Goal: Task Accomplishment & Management: Complete application form

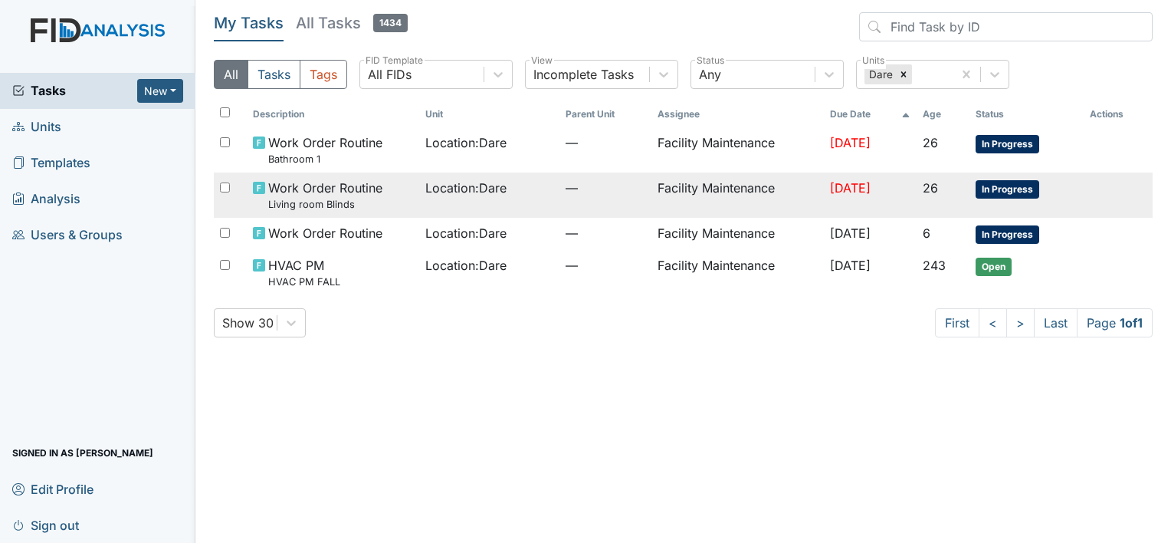
click at [427, 186] on span "Location : Dare" at bounding box center [465, 188] width 81 height 18
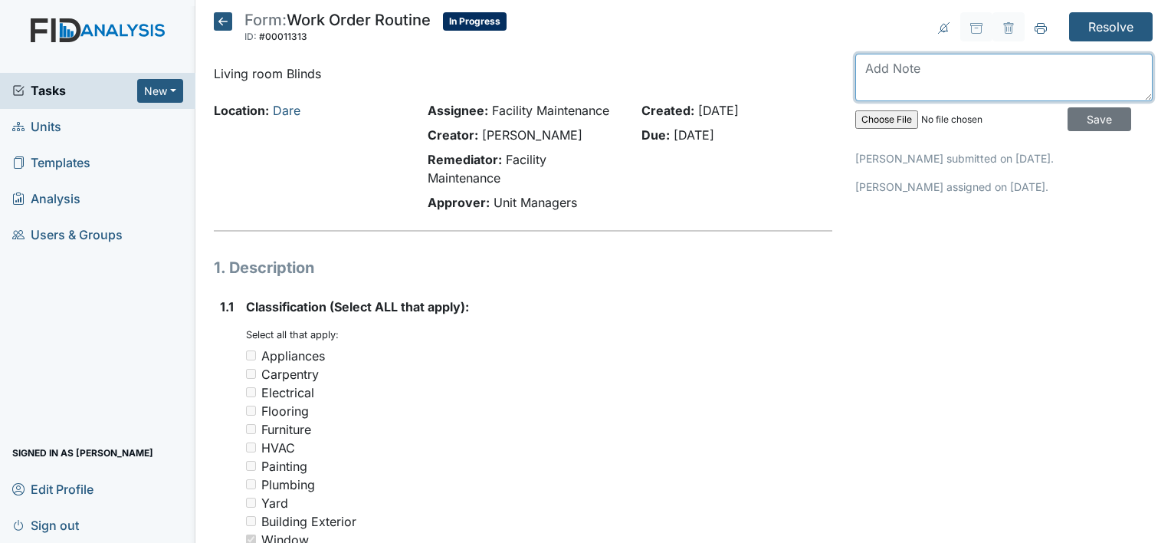
click at [864, 66] on textarea at bounding box center [1003, 78] width 297 height 48
type textarea "living room blinds installed"
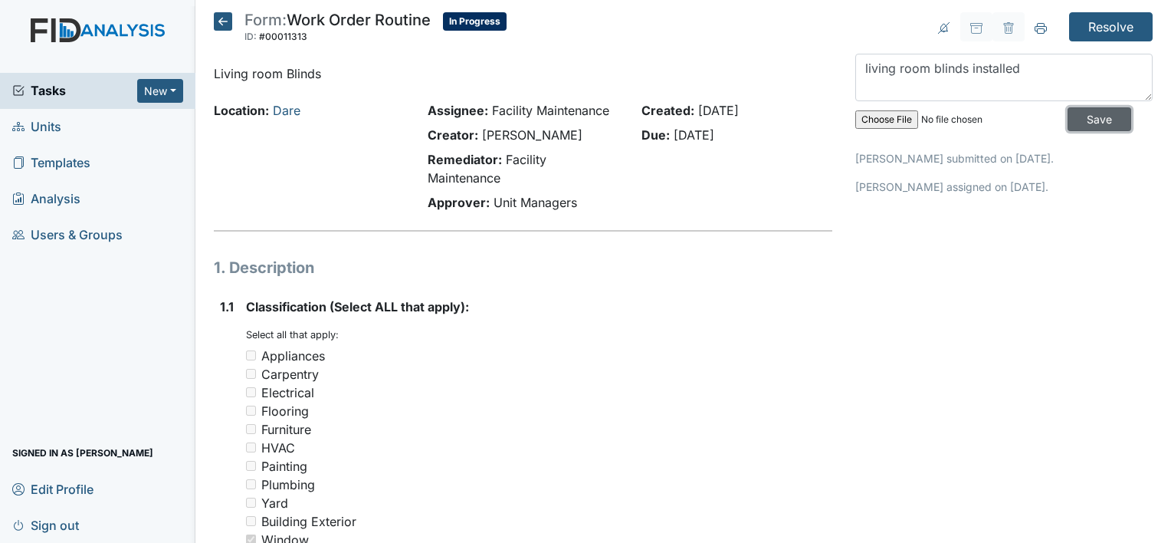
click at [1069, 112] on input "Save" at bounding box center [1100, 119] width 64 height 24
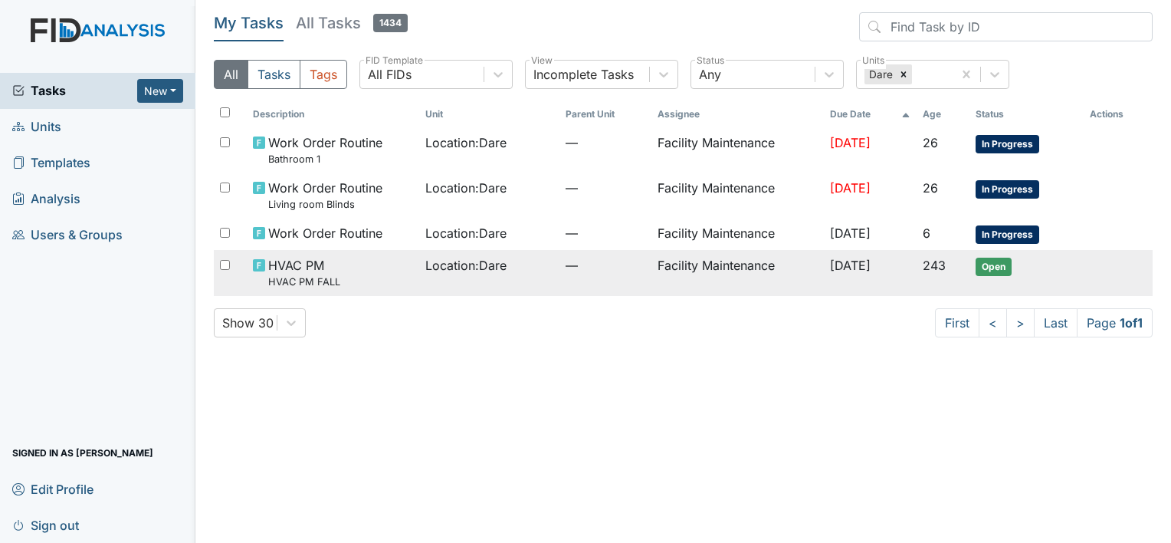
click at [304, 269] on span "HVAC PM HVAC PM FALL" at bounding box center [304, 272] width 72 height 33
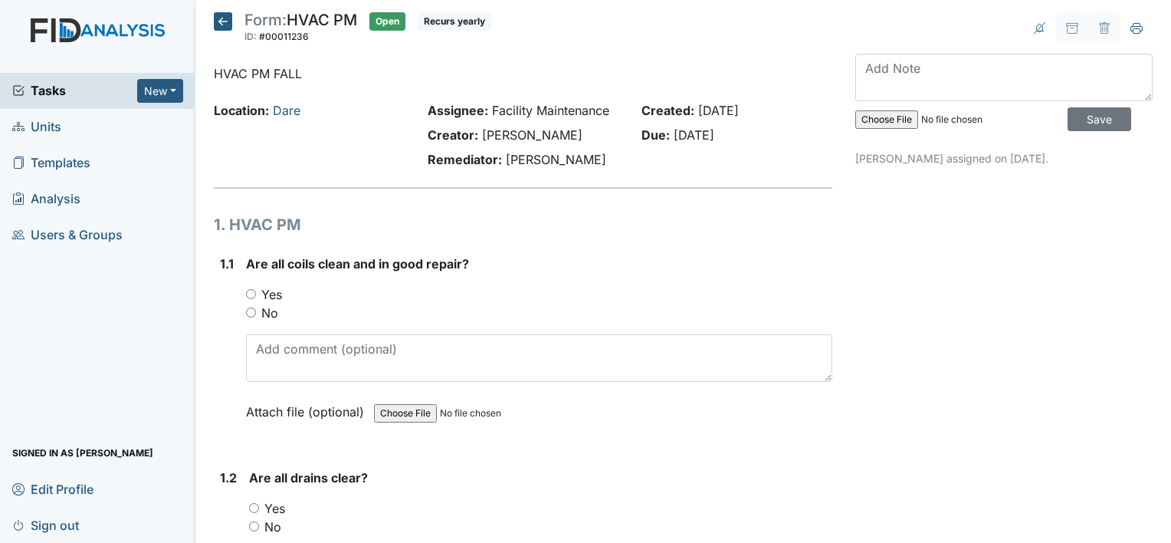
click at [248, 293] on input "Yes" at bounding box center [251, 294] width 10 height 10
radio input "true"
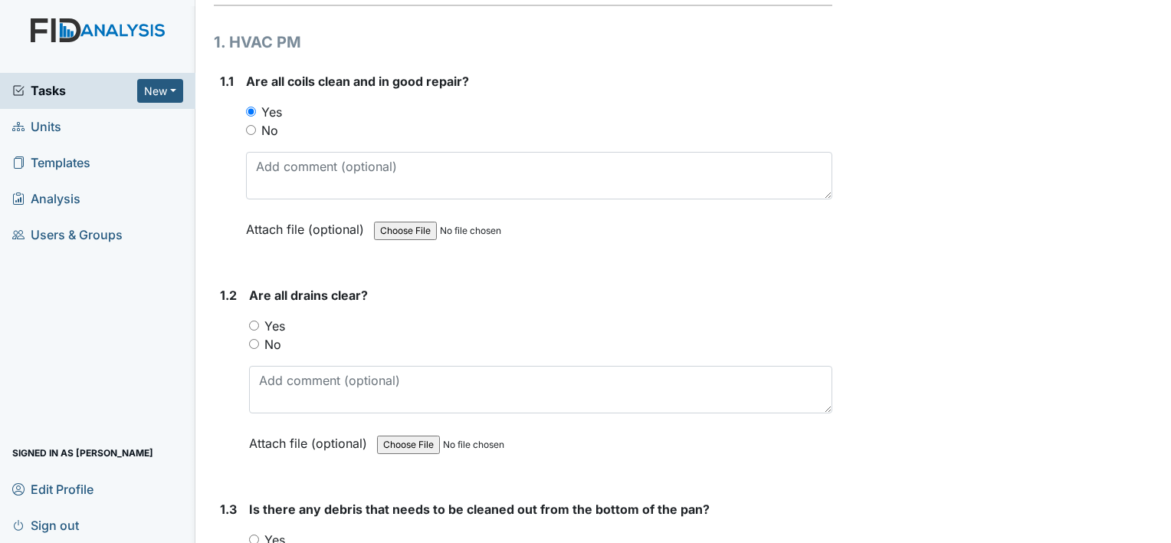
scroll to position [194, 0]
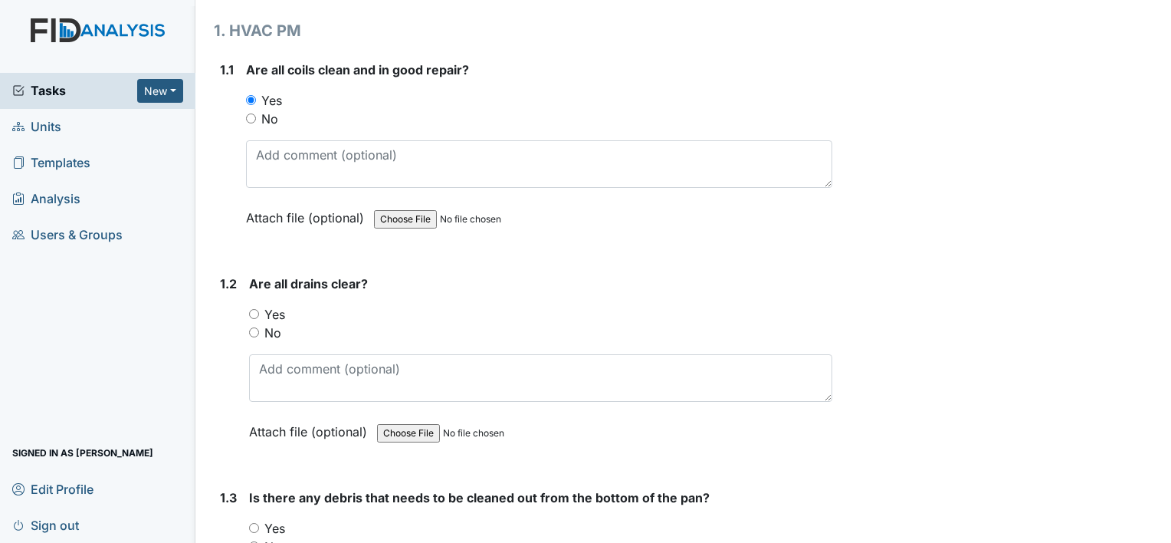
click at [254, 311] on input "Yes" at bounding box center [254, 314] width 10 height 10
radio input "true"
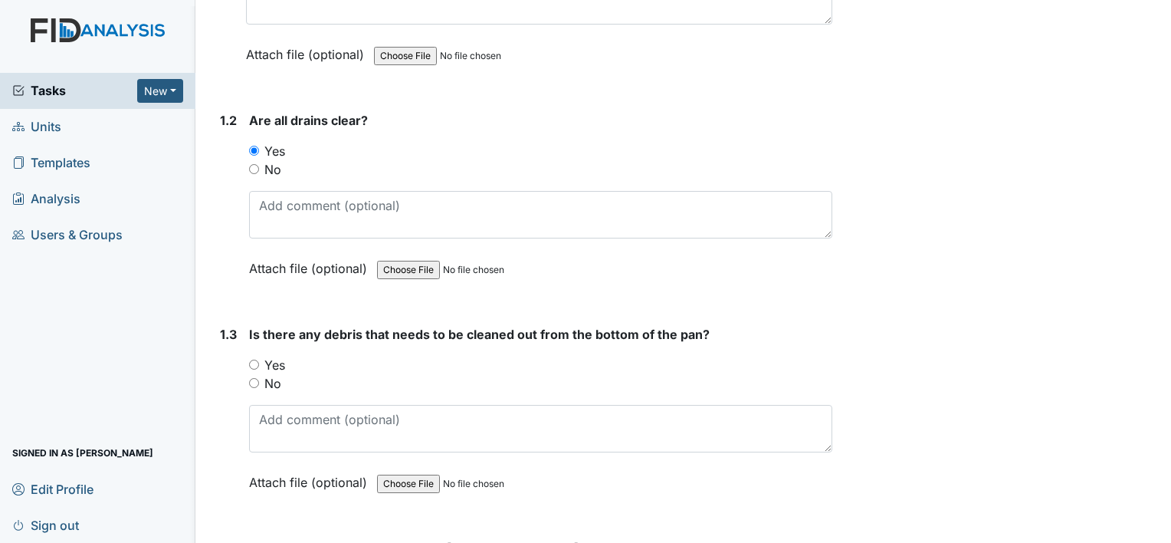
scroll to position [460, 0]
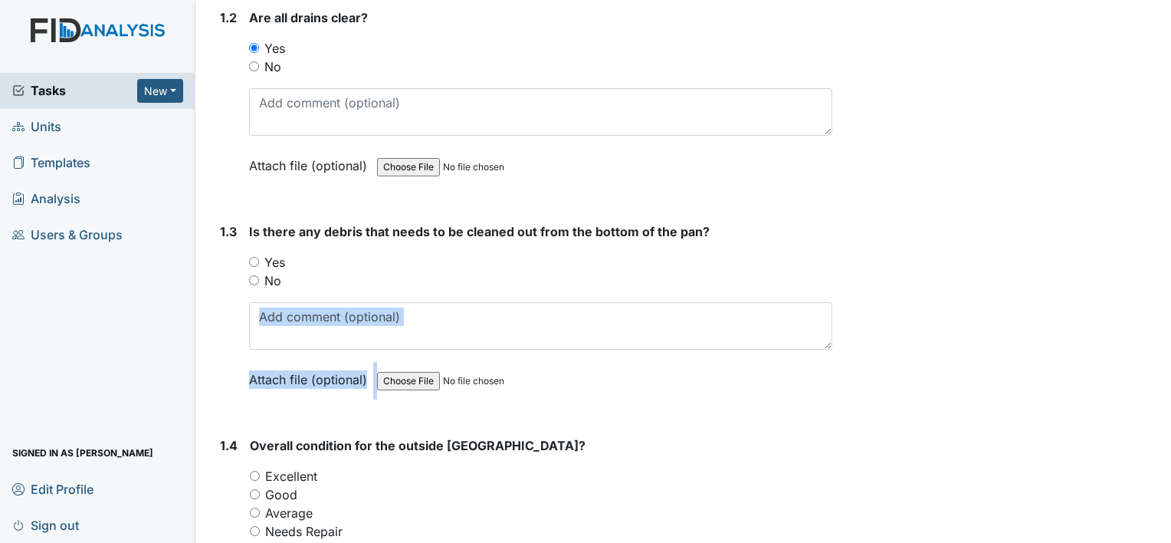
drag, startPoint x: 399, startPoint y: 408, endPoint x: 297, endPoint y: 340, distance: 122.2
click at [297, 340] on form "Is there any debris that needs to be cleaned out from the bottom of the pan? Yo…" at bounding box center [540, 316] width 583 height 189
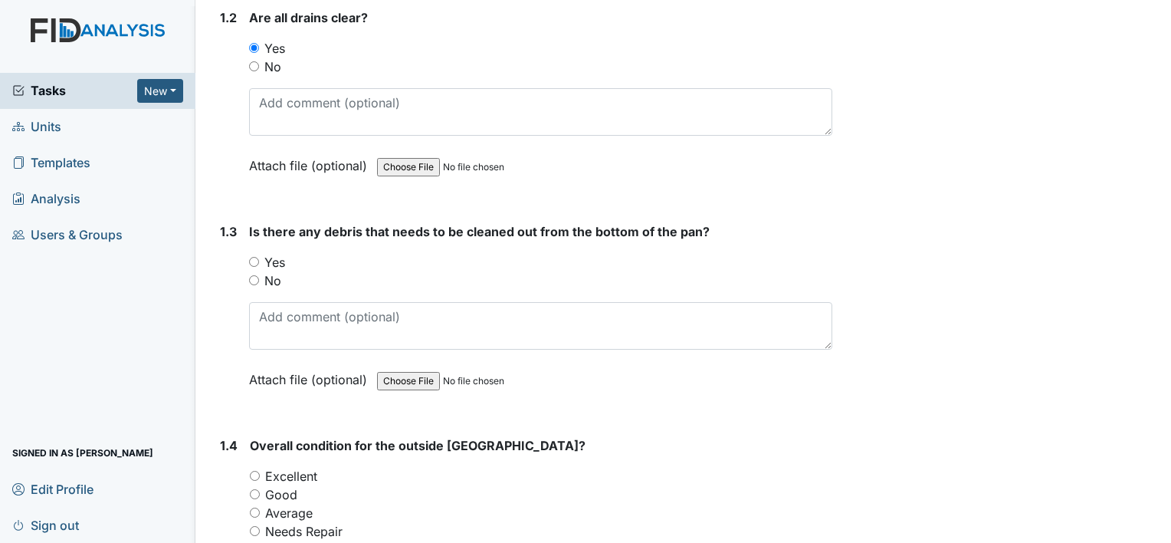
click at [478, 260] on div "Yes" at bounding box center [540, 262] width 583 height 18
click at [254, 277] on input "No" at bounding box center [254, 280] width 10 height 10
radio input "true"
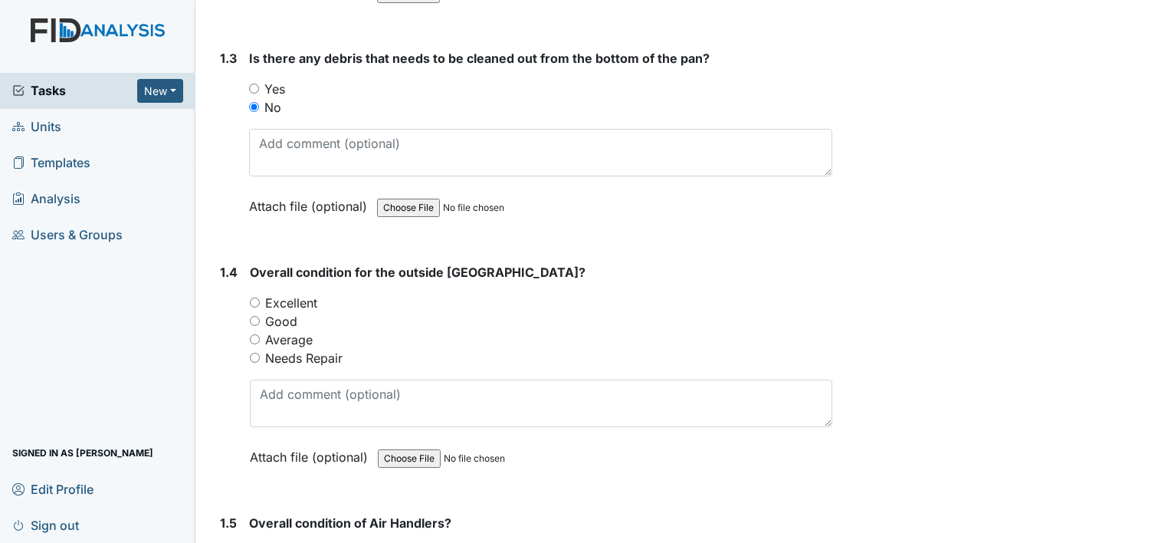
scroll to position [705, 0]
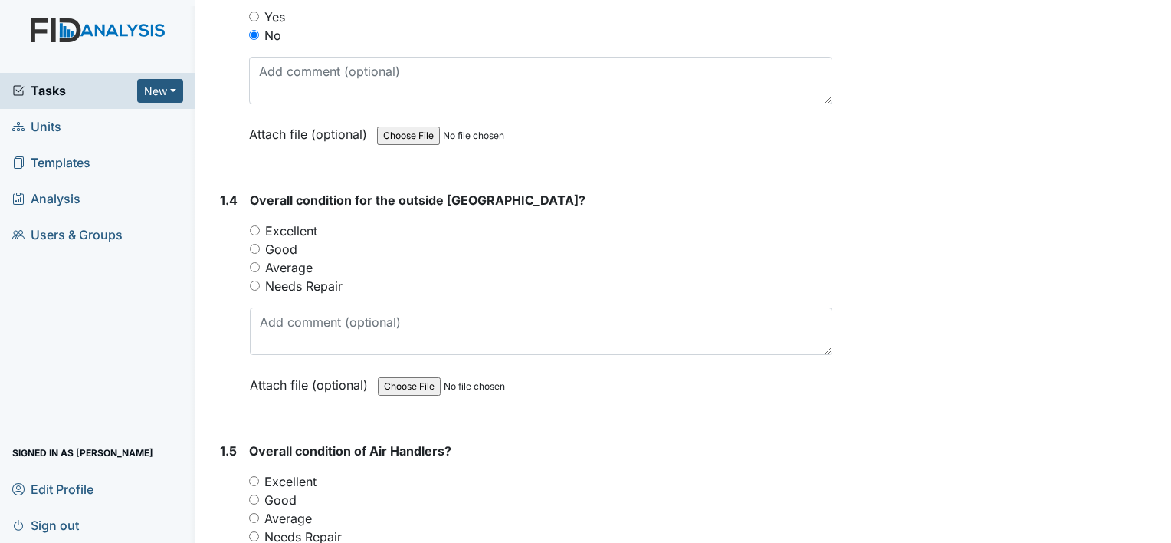
click at [255, 226] on input "Excellent" at bounding box center [255, 230] width 10 height 10
radio input "true"
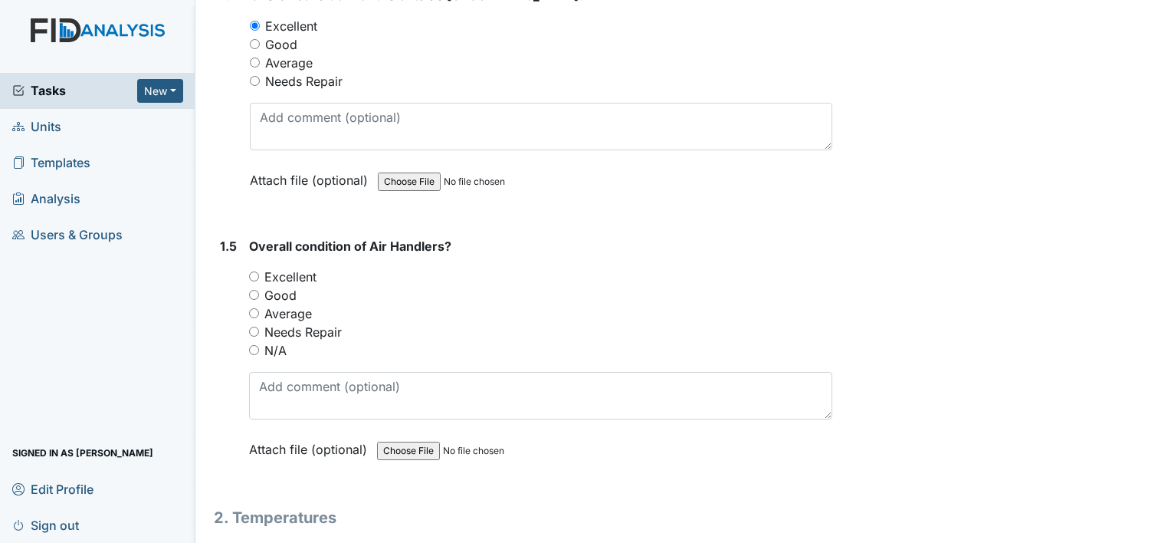
scroll to position [930, 0]
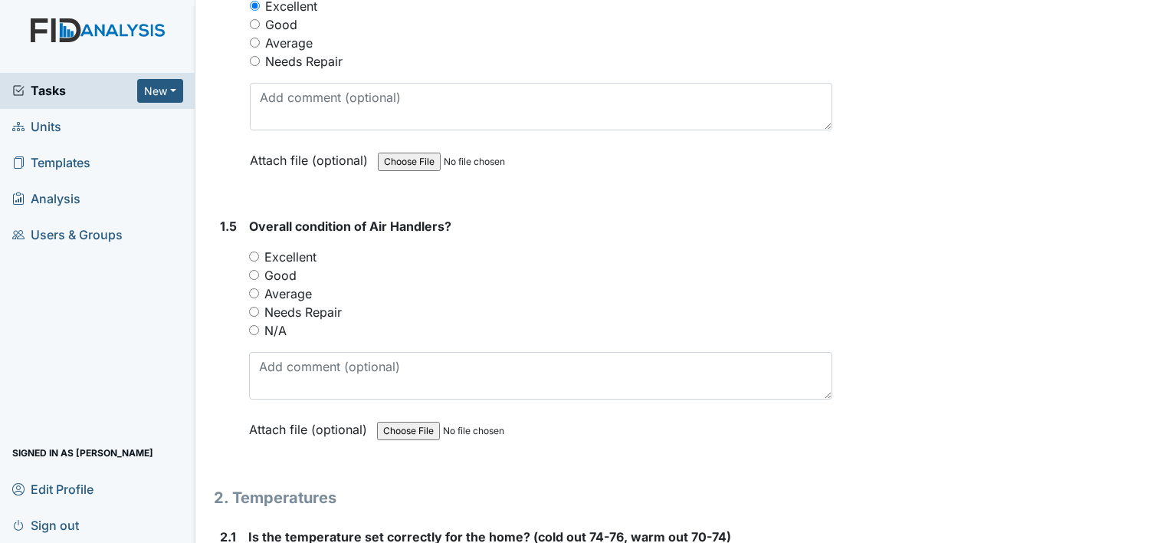
click at [251, 251] on input "Excellent" at bounding box center [254, 256] width 10 height 10
radio input "true"
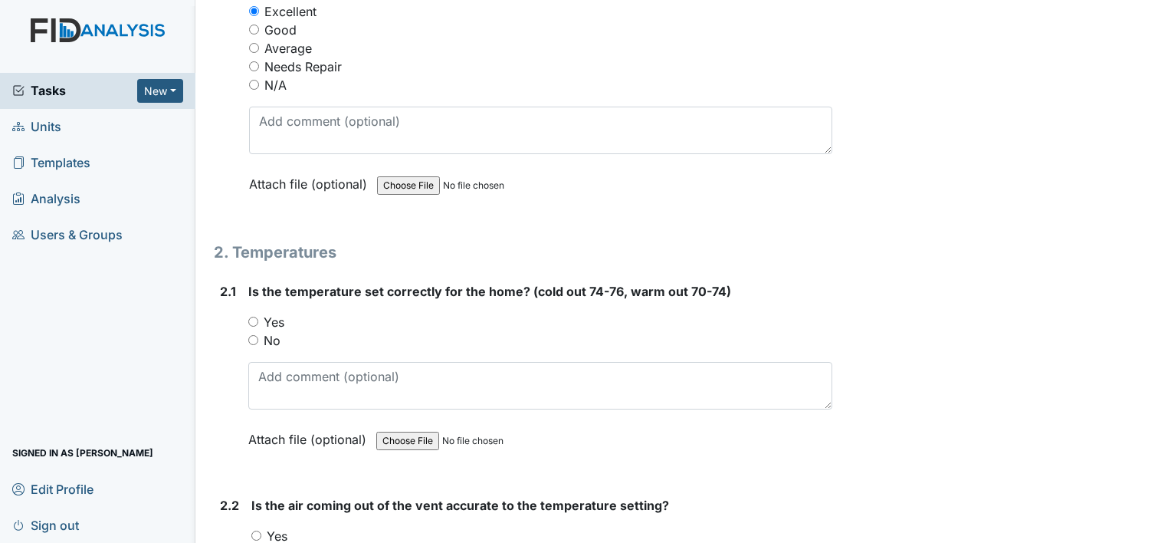
scroll to position [1186, 0]
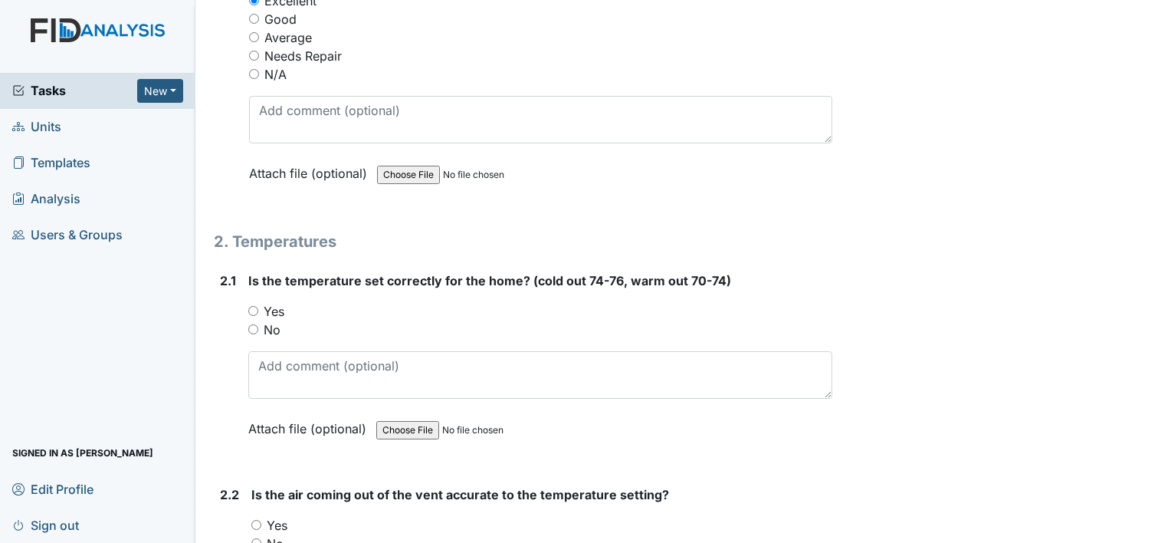
click at [252, 306] on input "Yes" at bounding box center [253, 311] width 10 height 10
radio input "true"
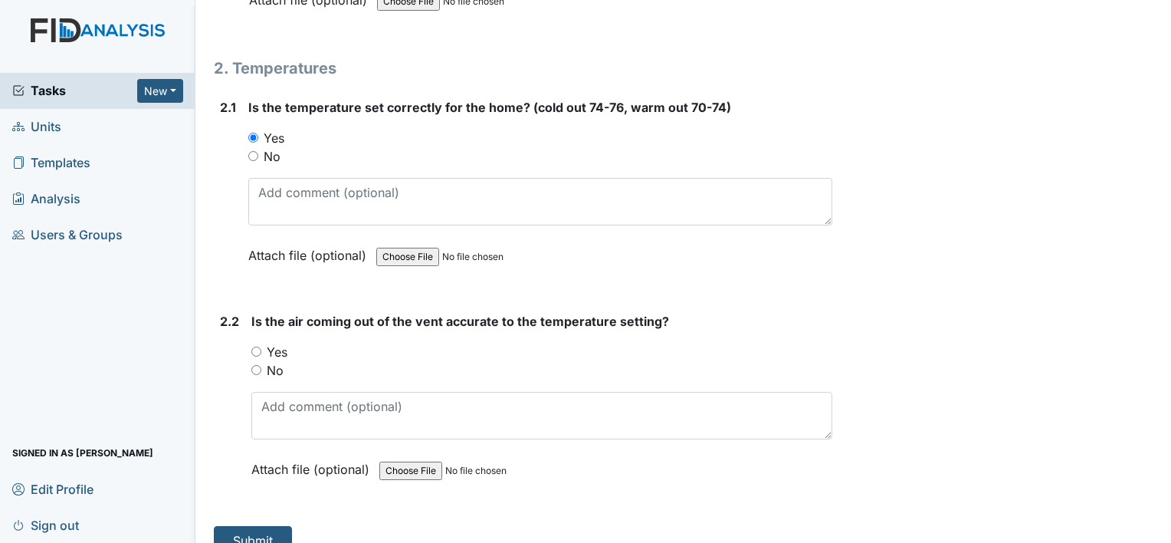
scroll to position [1377, 0]
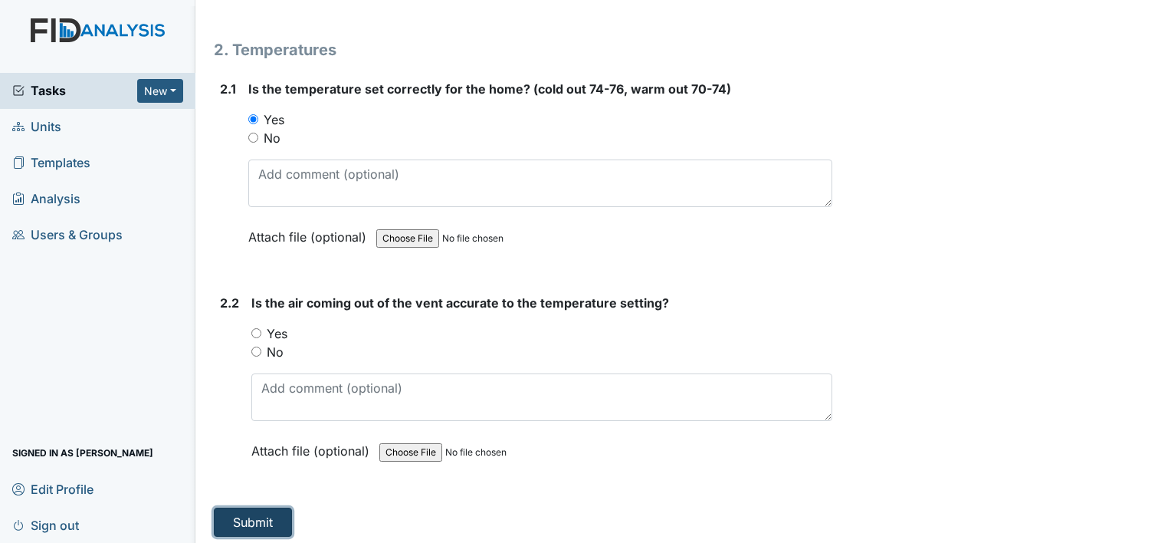
click at [241, 513] on button "Submit" at bounding box center [253, 521] width 78 height 29
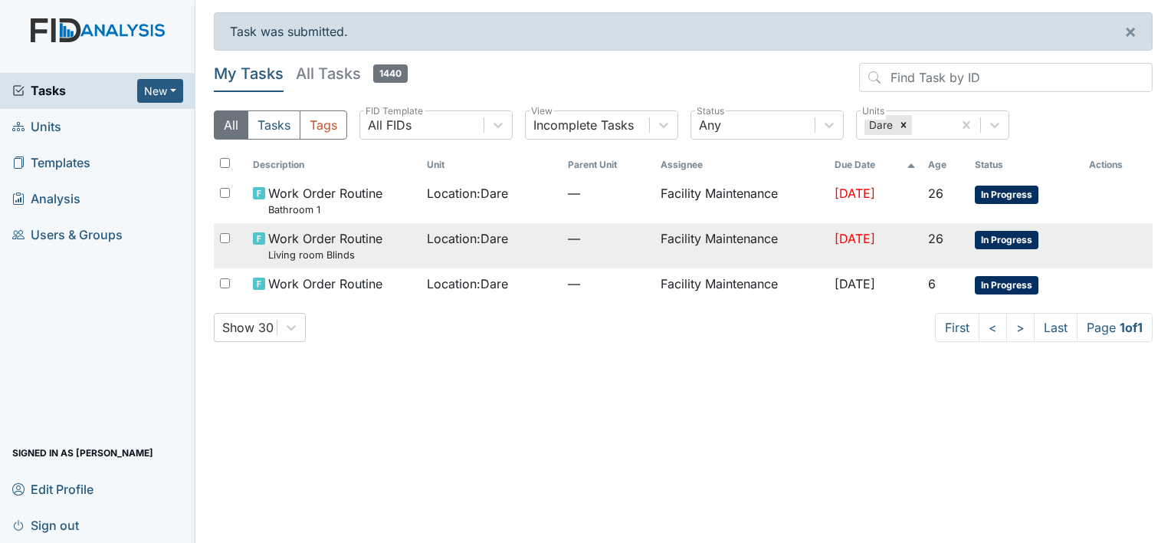
click at [438, 233] on span "Location : Dare" at bounding box center [467, 238] width 81 height 18
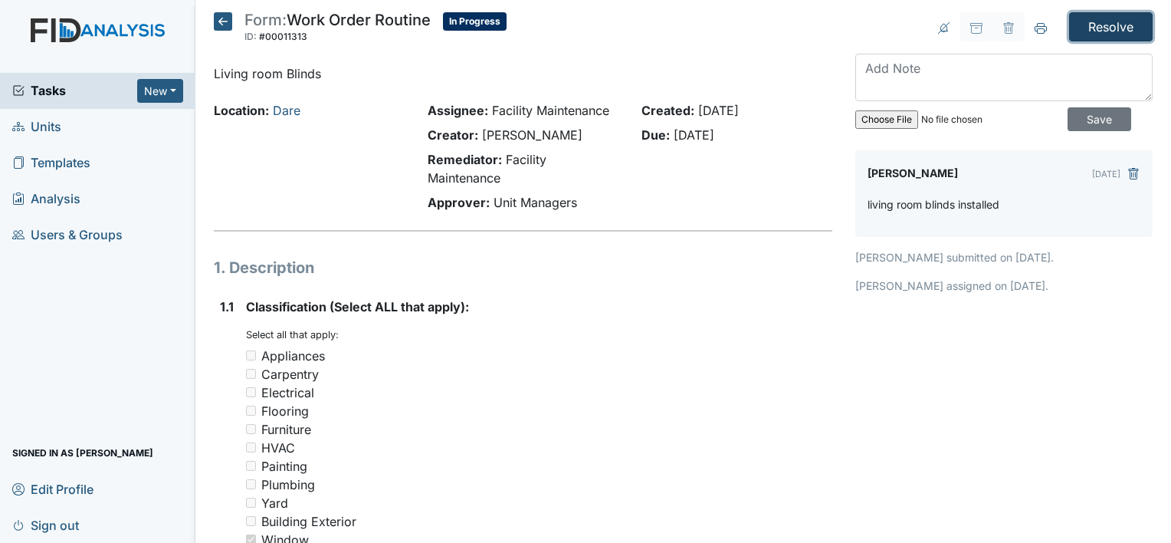
click at [1086, 19] on input "Resolve" at bounding box center [1111, 26] width 84 height 29
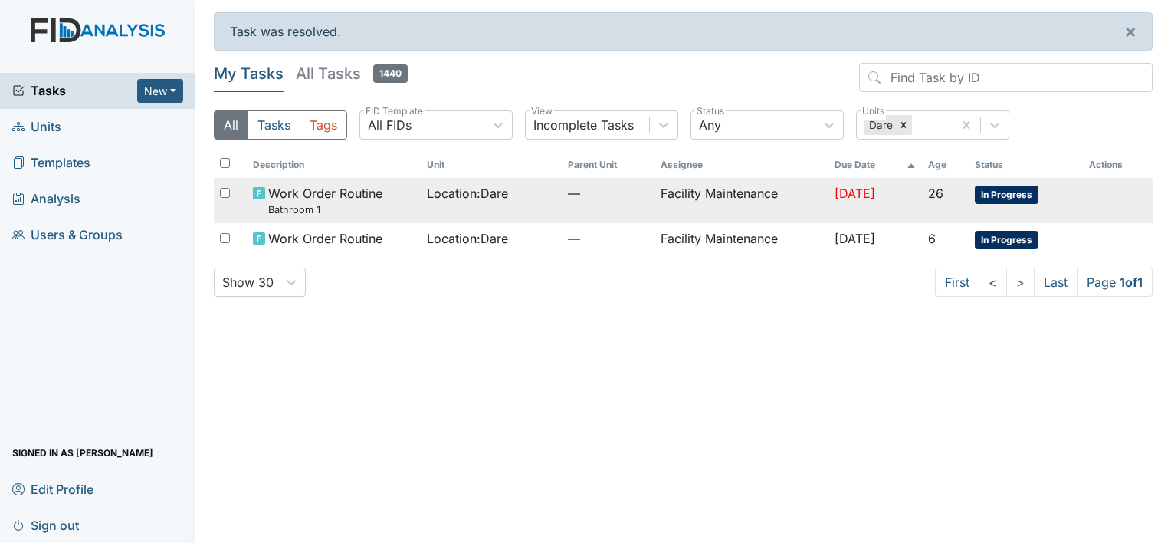
click at [698, 186] on td "Facility Maintenance" at bounding box center [741, 200] width 174 height 45
